Goal: Task Accomplishment & Management: Manage account settings

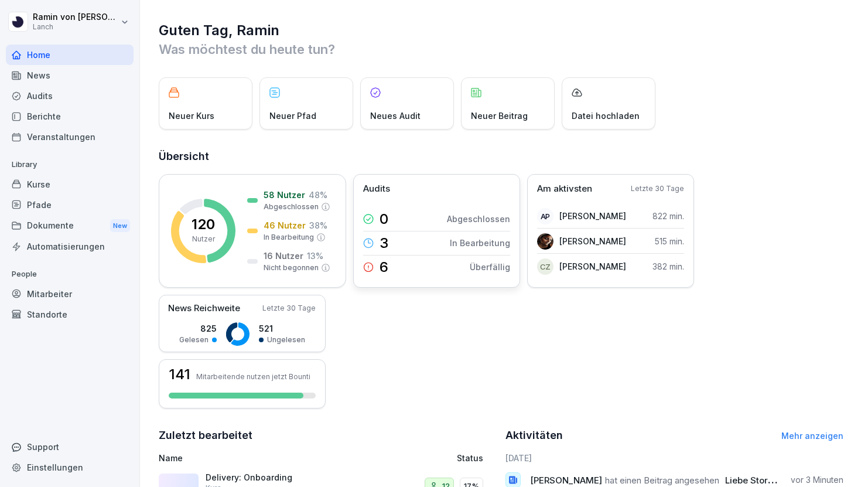
scroll to position [139, 0]
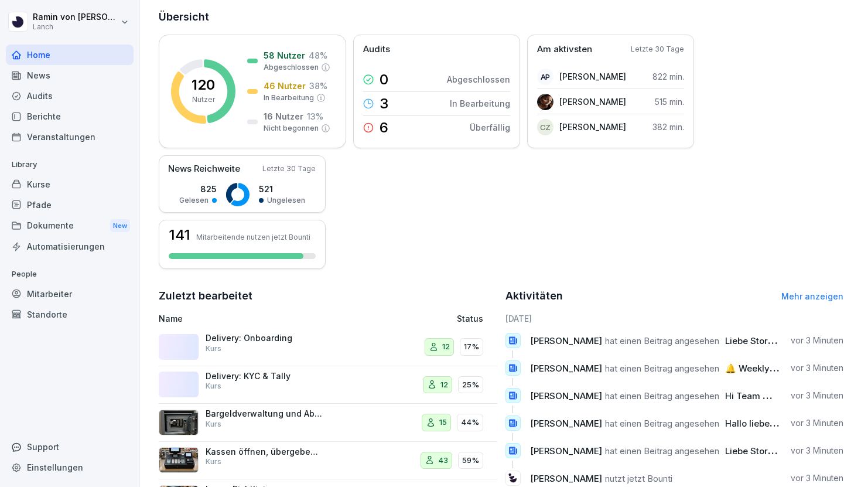
click at [288, 346] on div "Delivery: Onboarding Kurs" at bounding box center [264, 343] width 117 height 21
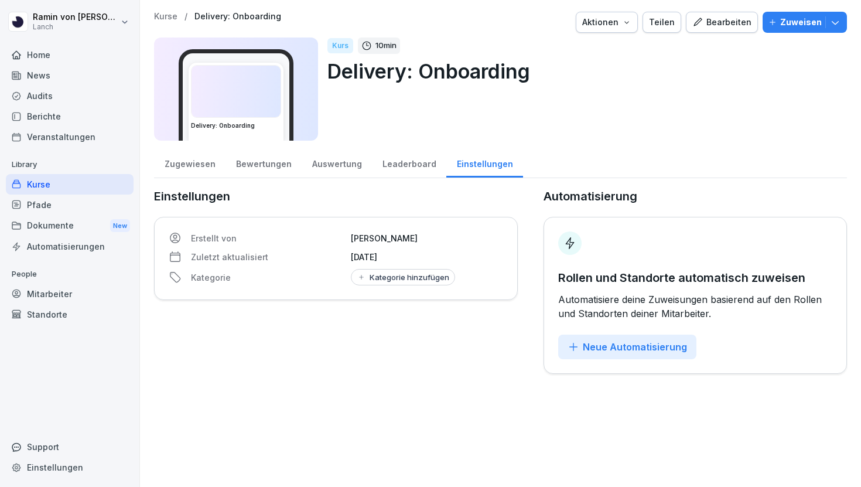
click at [190, 173] on div "Zugewiesen" at bounding box center [189, 163] width 71 height 30
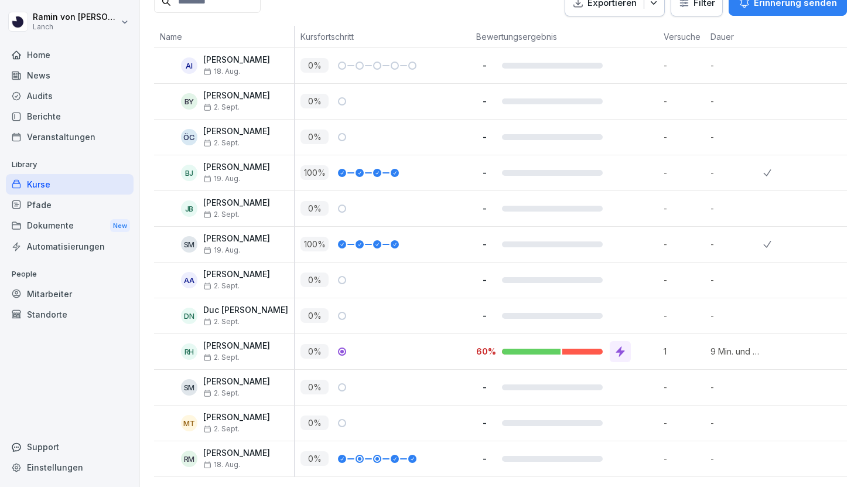
scroll to position [306, 0]
click at [629, 351] on div at bounding box center [620, 350] width 21 height 21
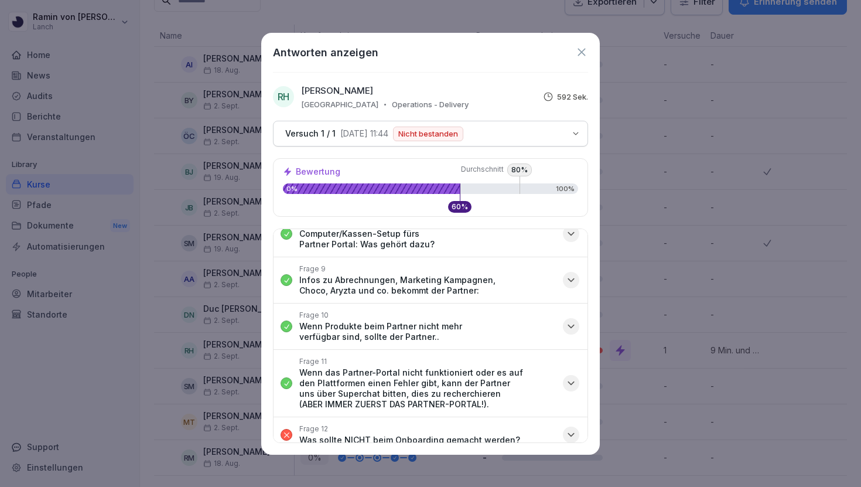
scroll to position [638, 0]
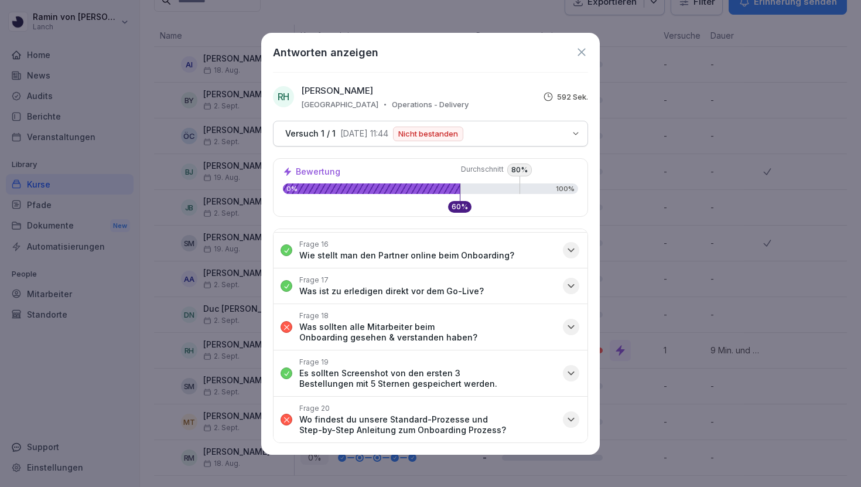
click at [581, 49] on icon at bounding box center [581, 52] width 13 height 13
